Goal: Check status: Check status

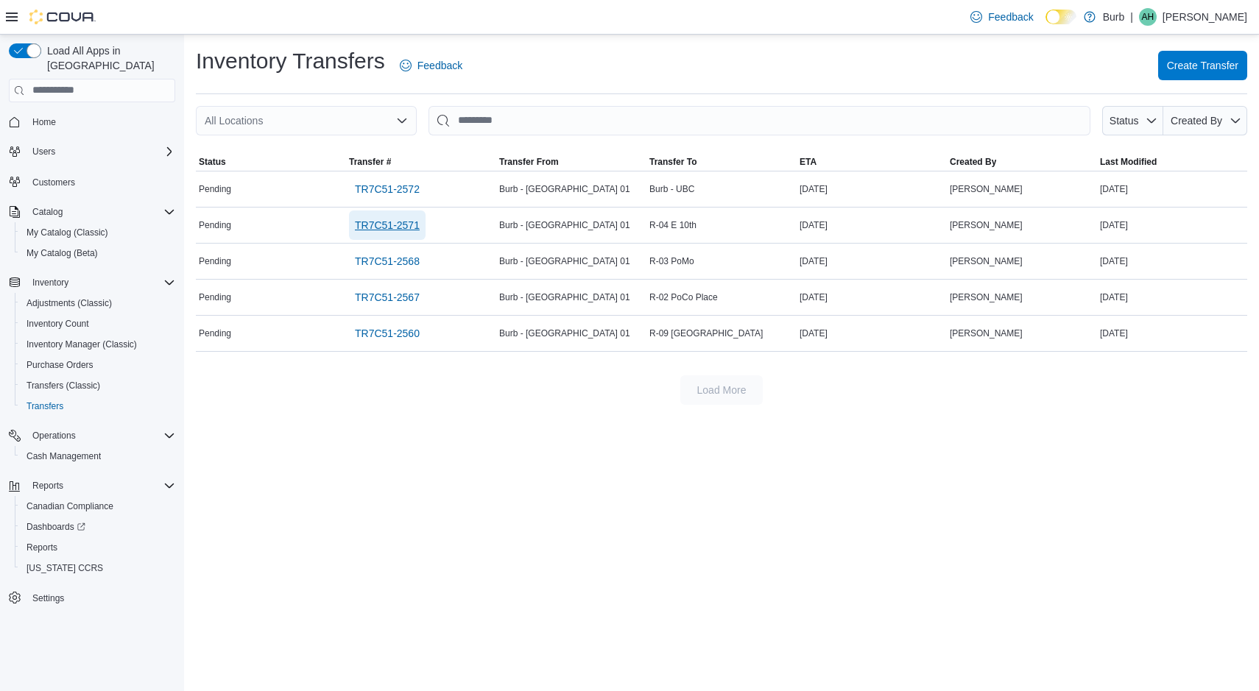
click at [392, 233] on span "TR7C51-2571" at bounding box center [387, 225] width 65 height 29
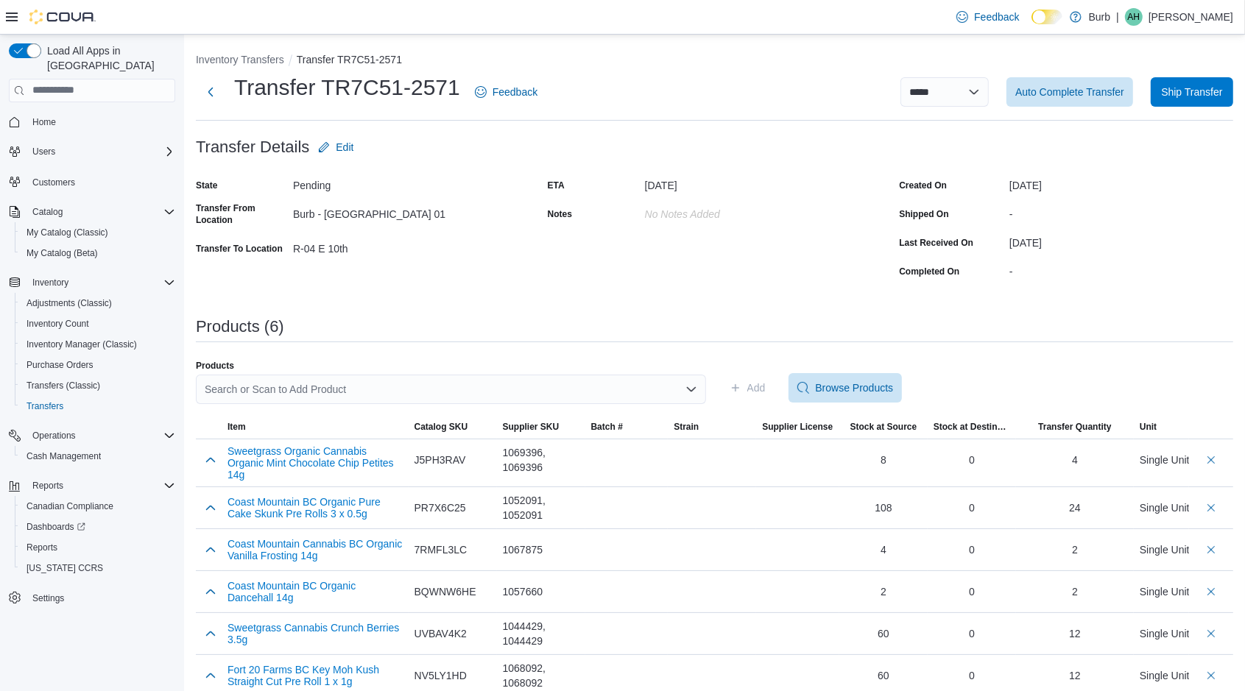
scroll to position [15, 0]
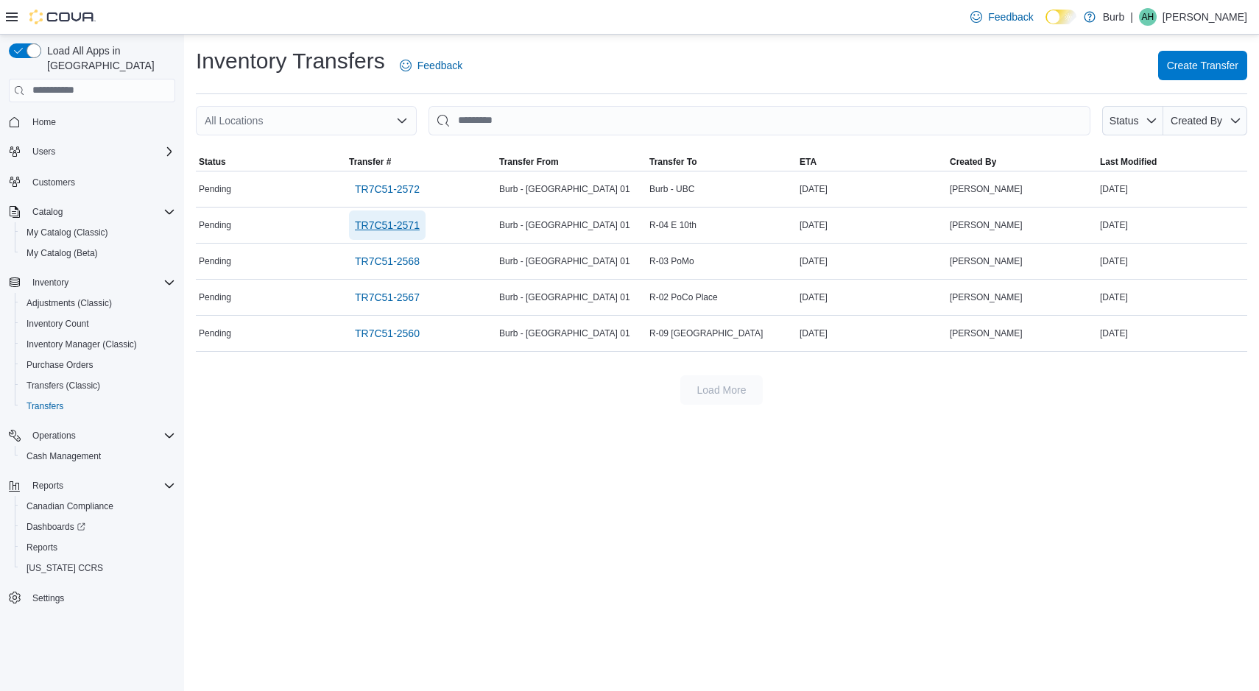
click at [361, 231] on span "TR7C51-2571" at bounding box center [387, 225] width 65 height 15
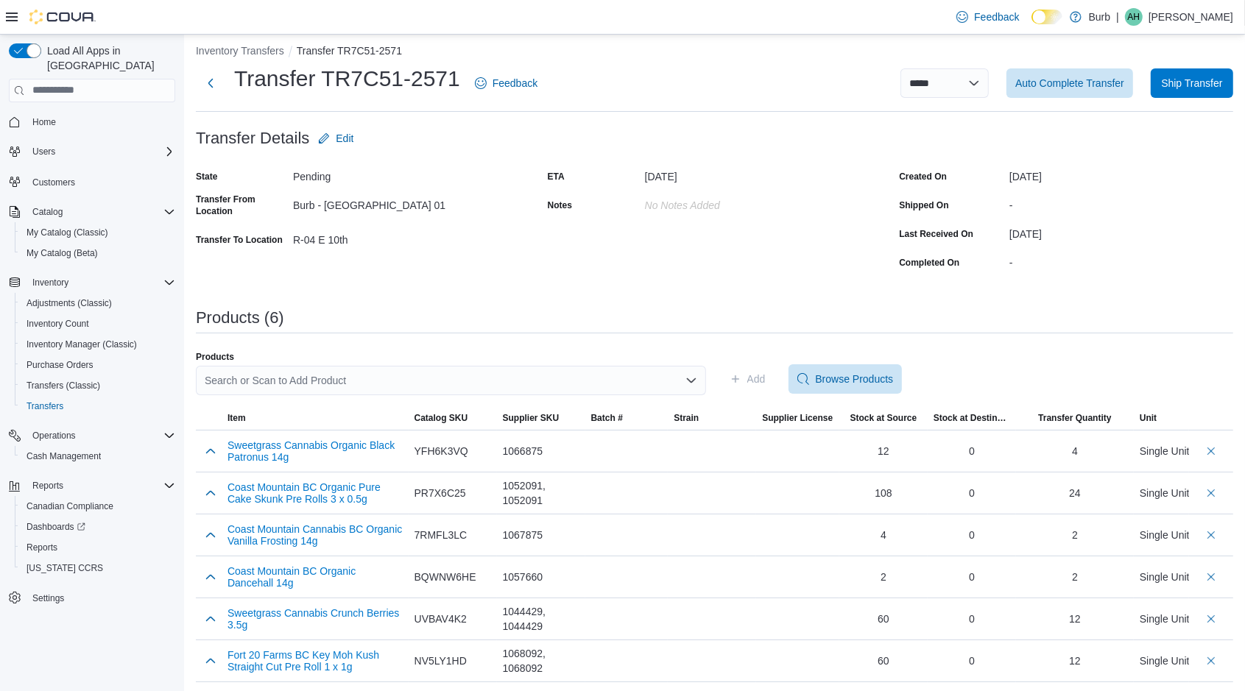
scroll to position [10, 0]
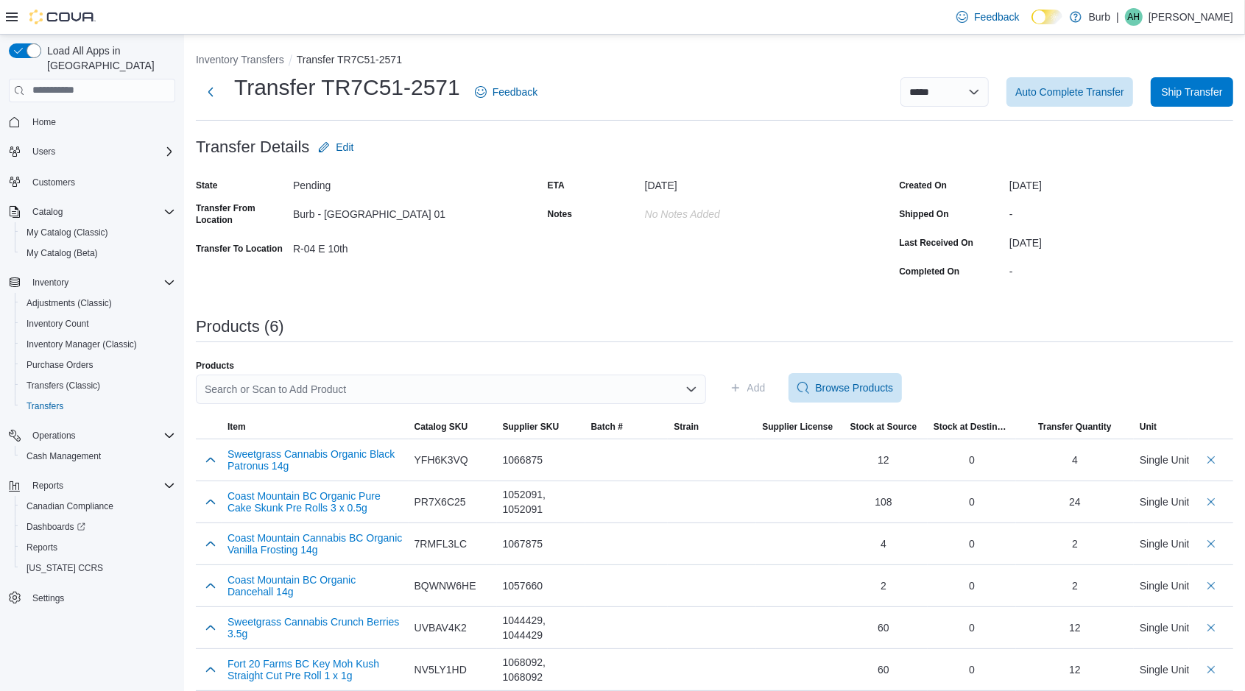
scroll to position [10, 0]
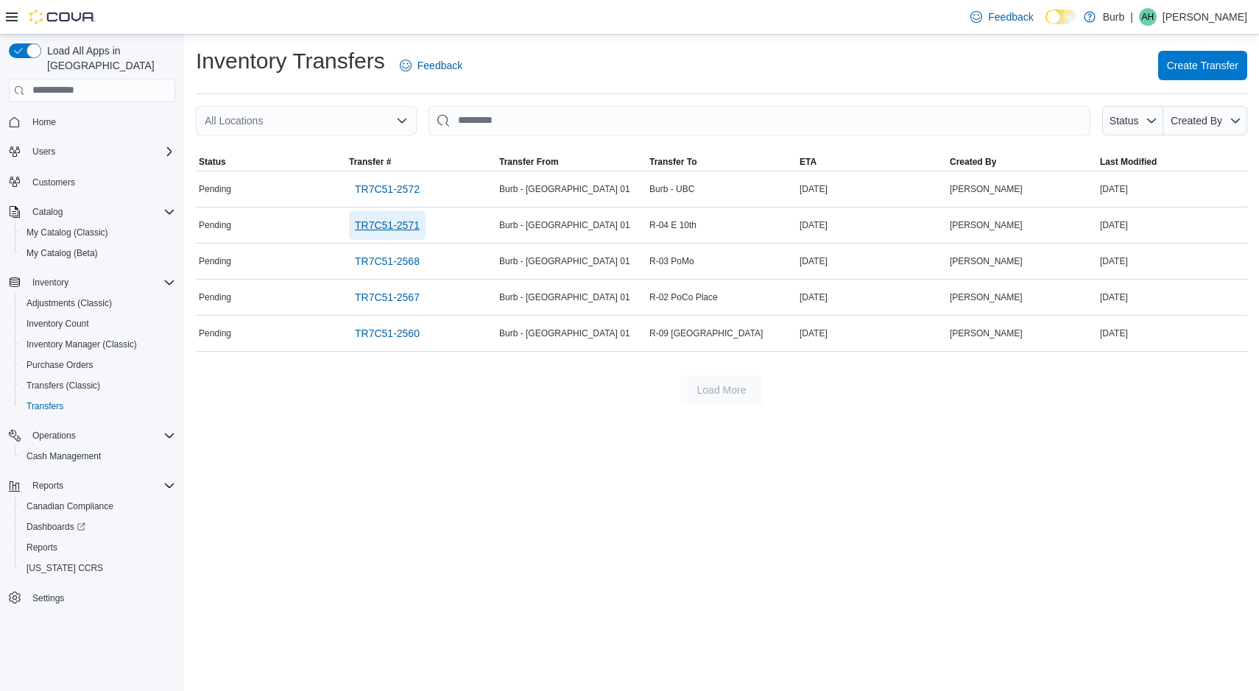
click at [367, 218] on span "TR7C51-2571" at bounding box center [387, 225] width 65 height 15
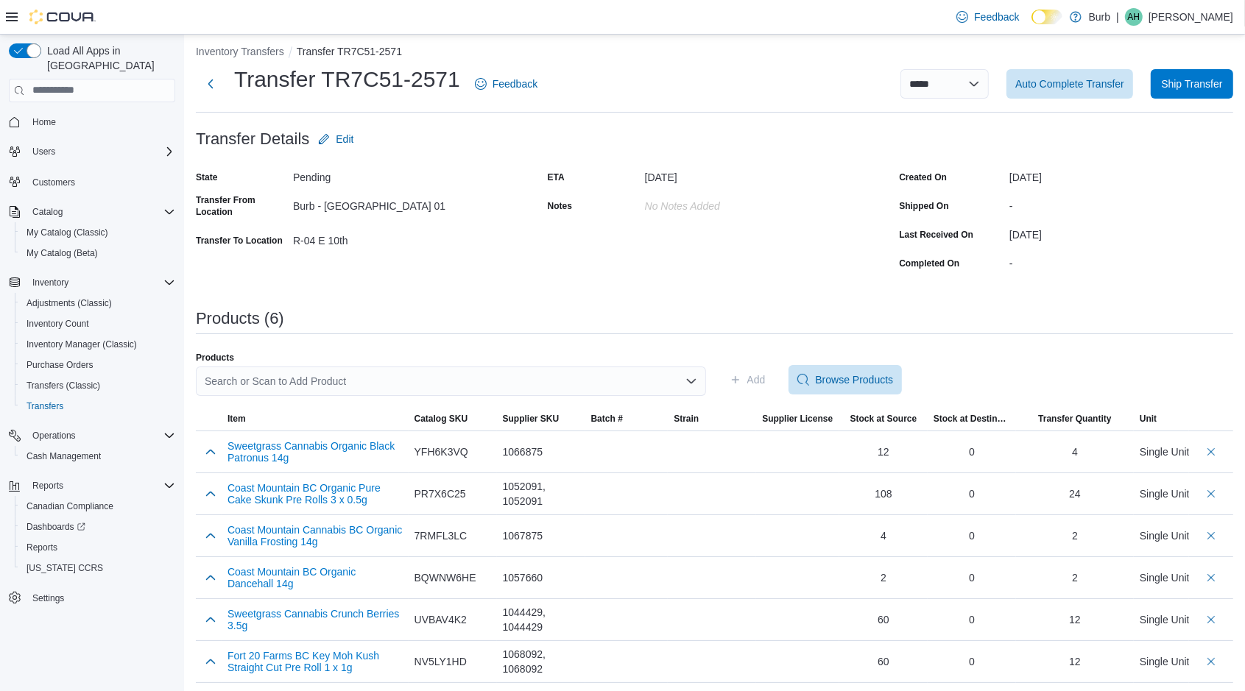
scroll to position [10, 0]
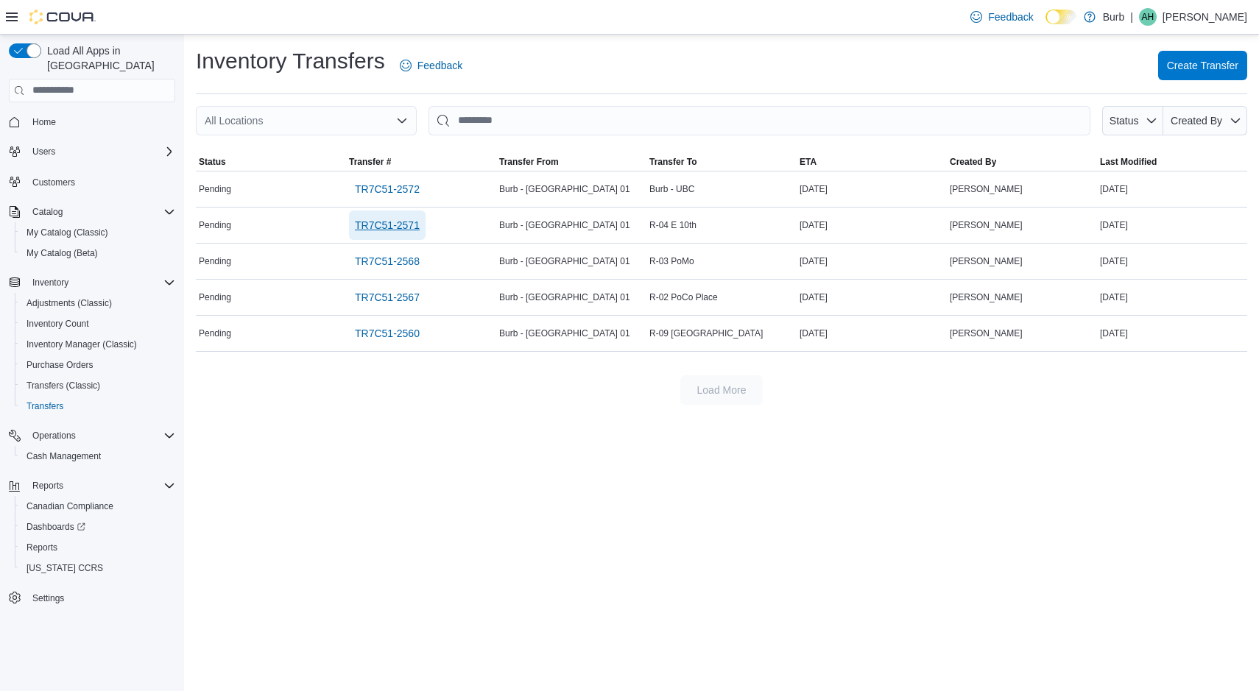
click at [361, 230] on span "TR7C51-2571" at bounding box center [387, 225] width 65 height 15
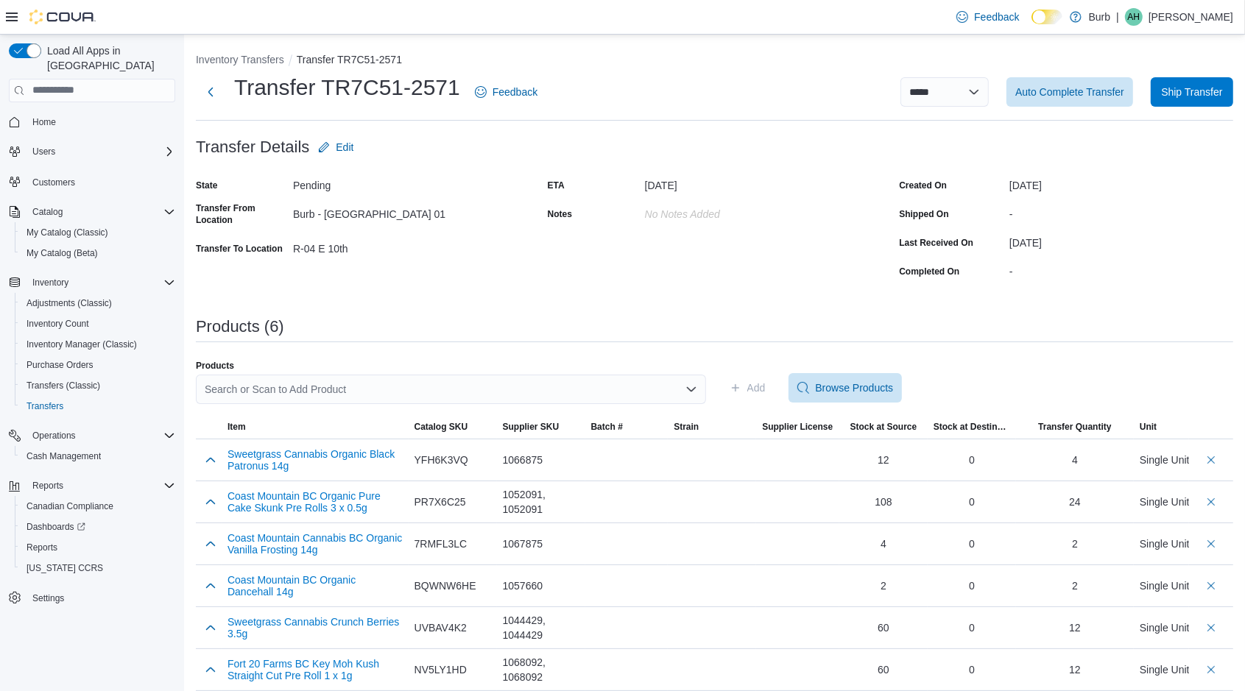
scroll to position [10, 0]
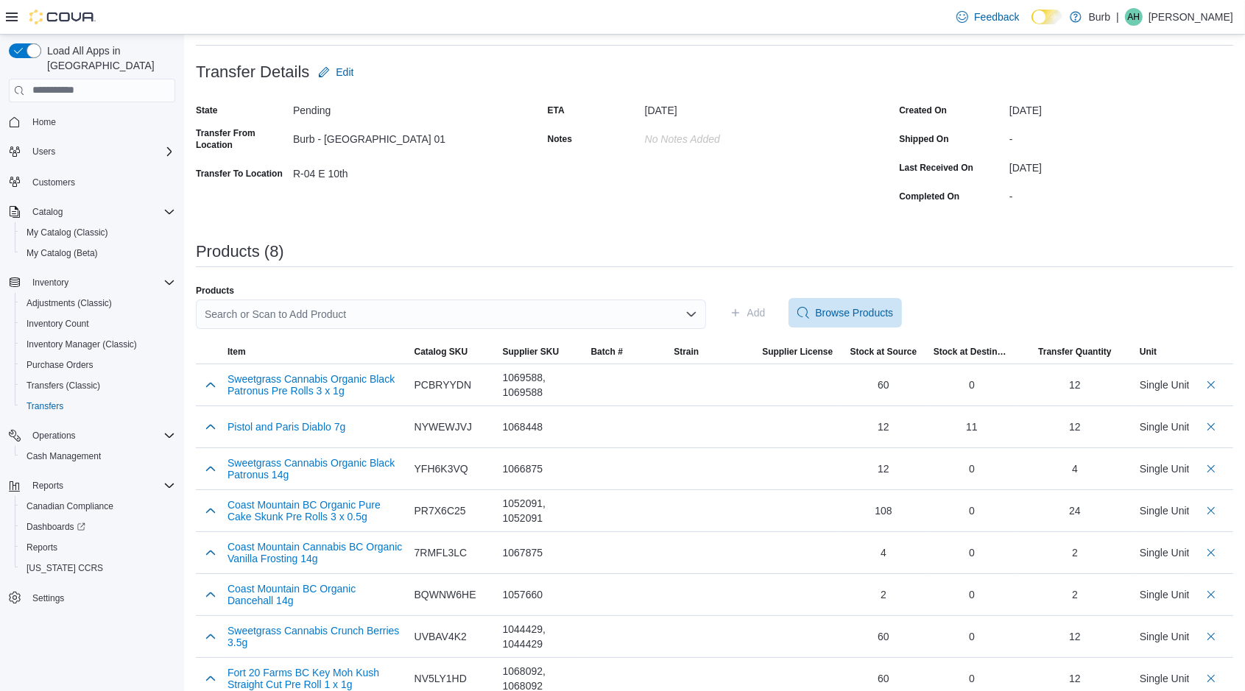
scroll to position [93, 0]
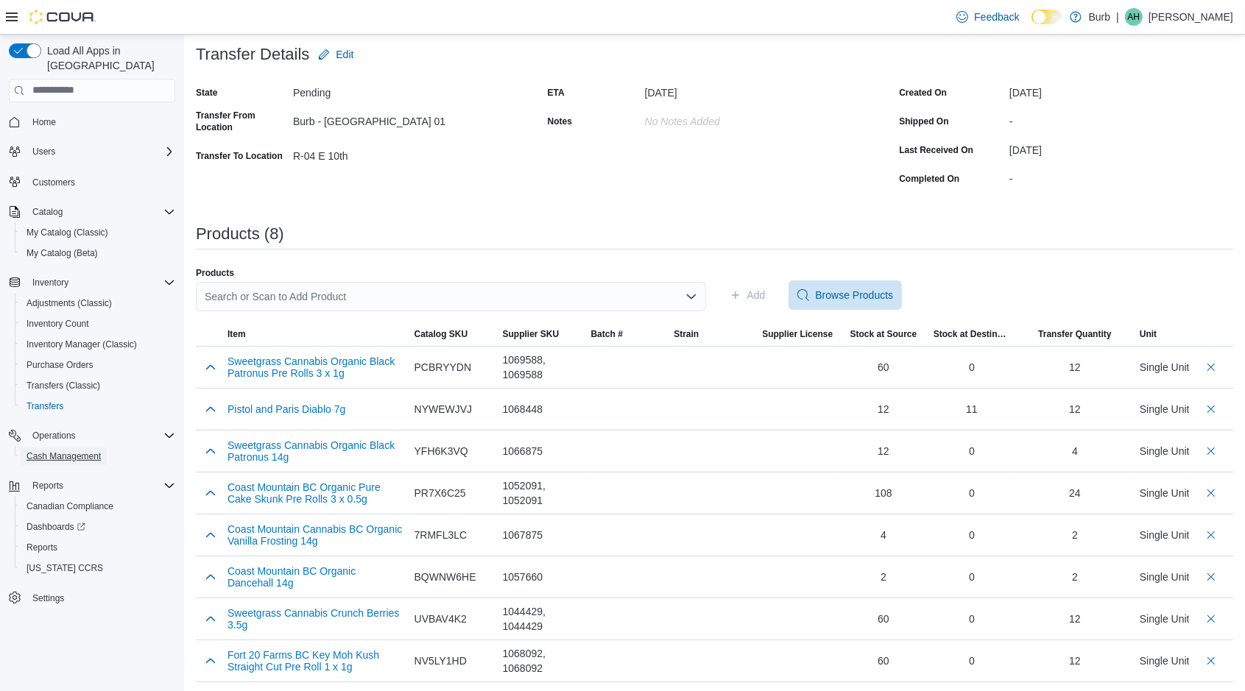
click at [26, 448] on span "Cash Management" at bounding box center [63, 457] width 74 height 18
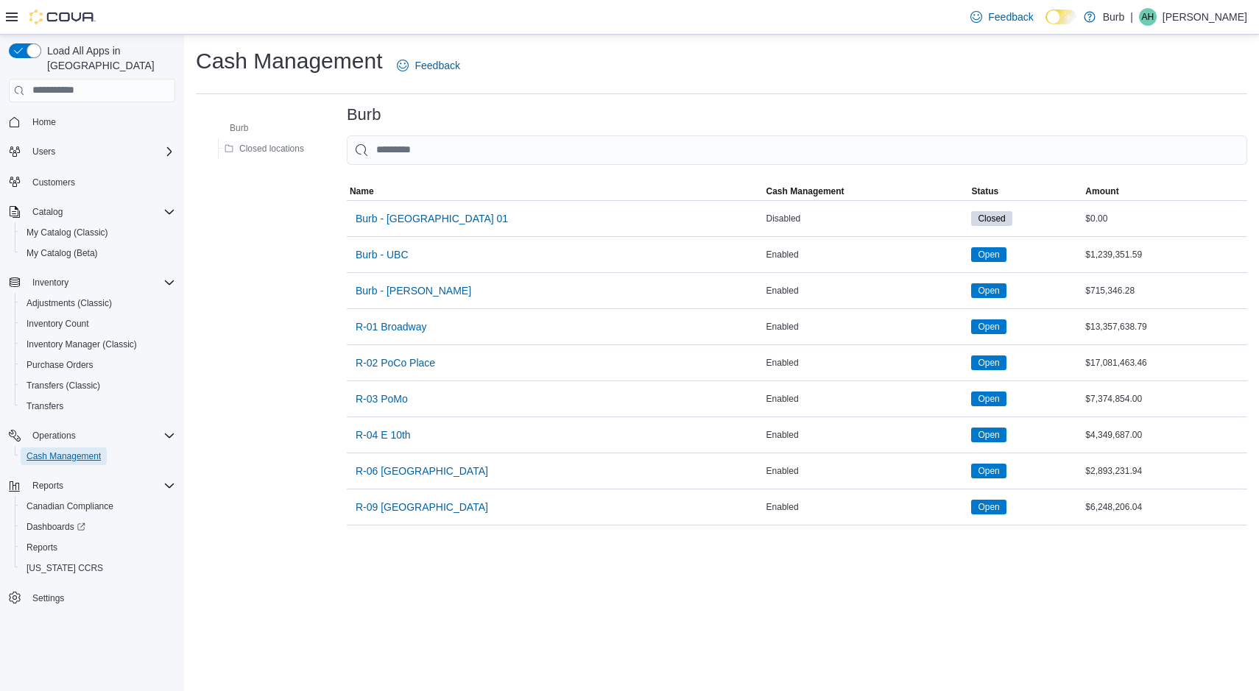
click at [79, 450] on span "Cash Management" at bounding box center [63, 456] width 74 height 12
